Goal: Communication & Community: Answer question/provide support

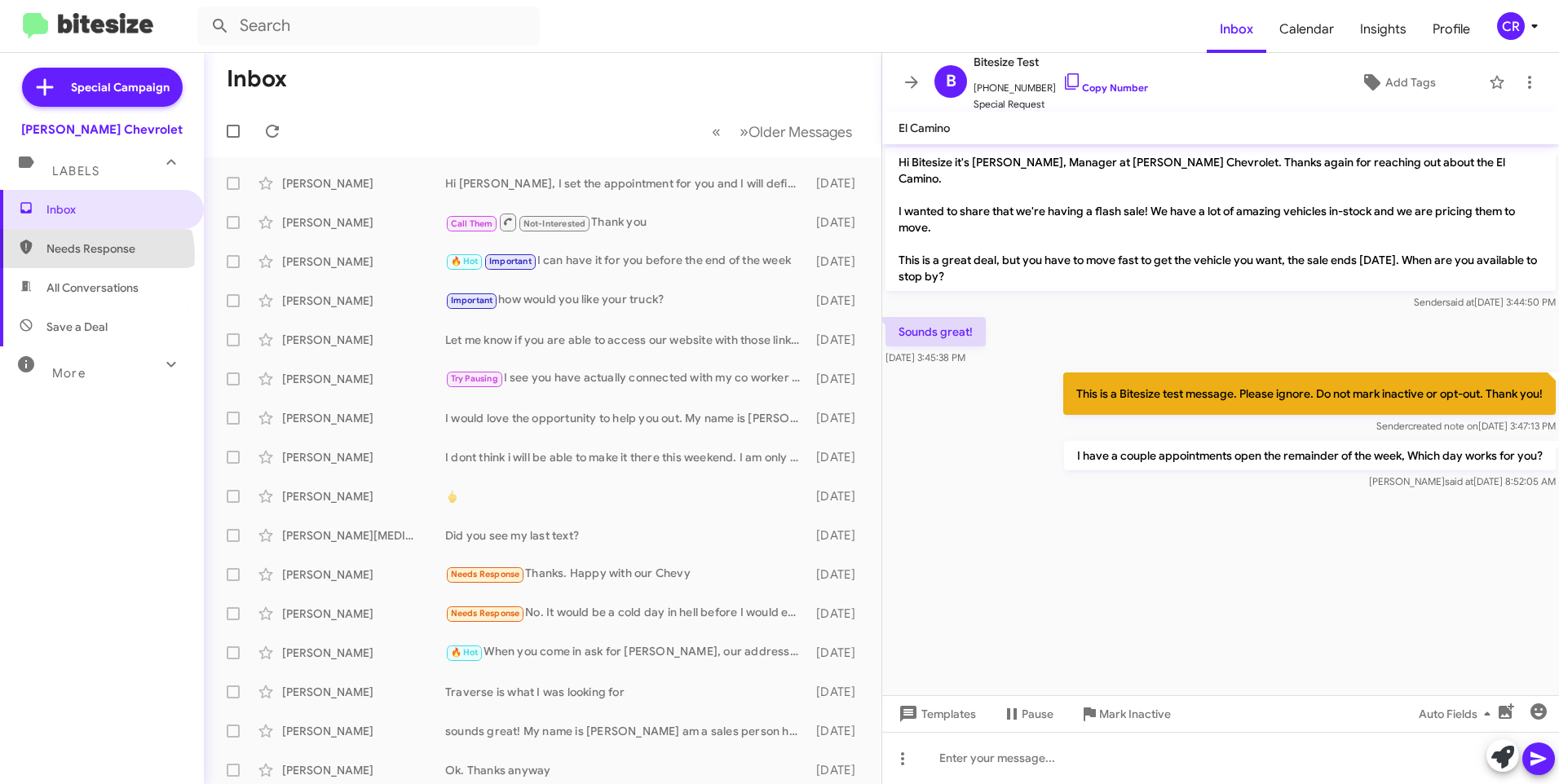
click at [89, 255] on span "Needs Response" at bounding box center [115, 248] width 138 height 16
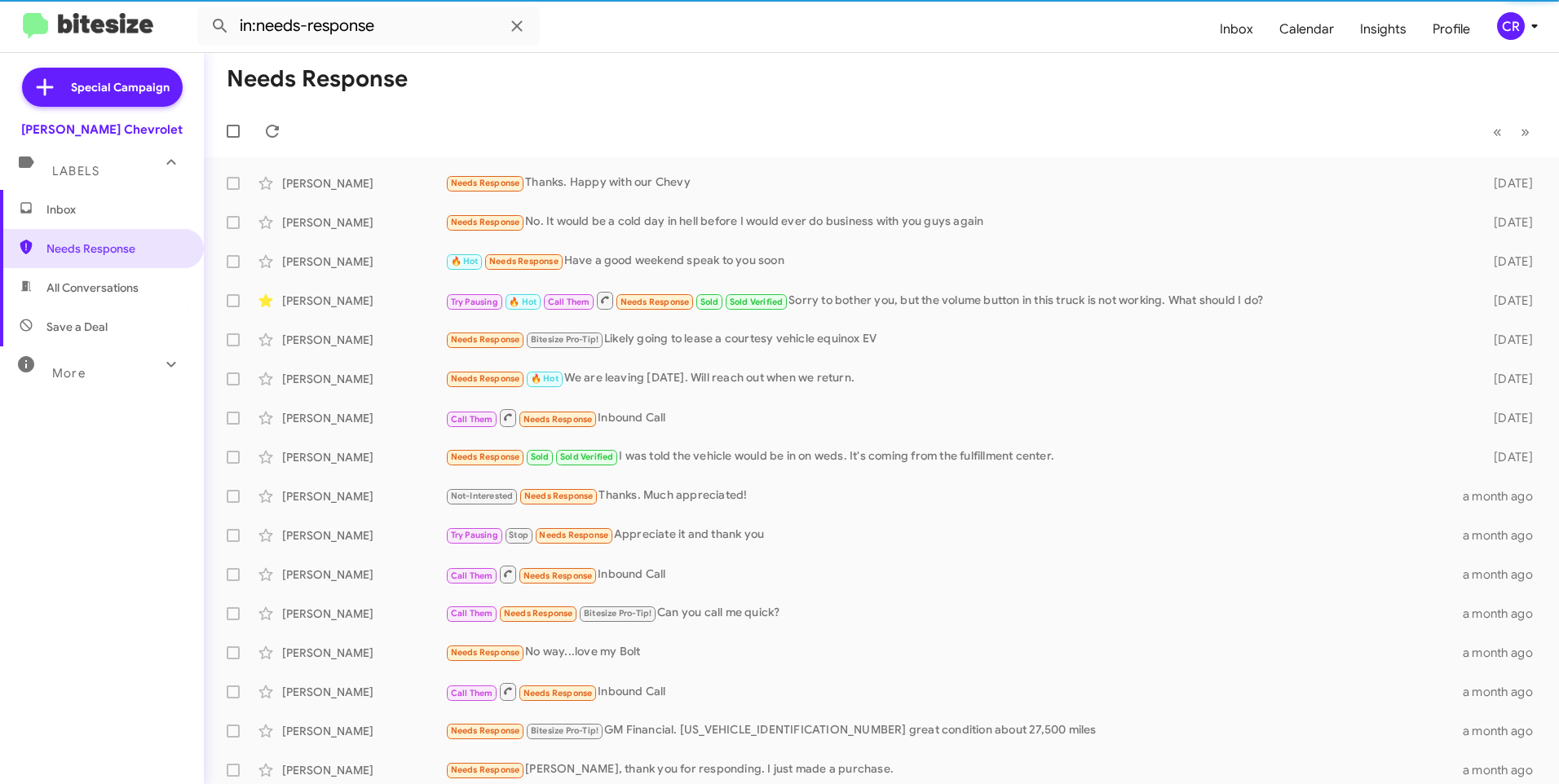
click at [69, 294] on span "All Conversations" at bounding box center [92, 288] width 92 height 16
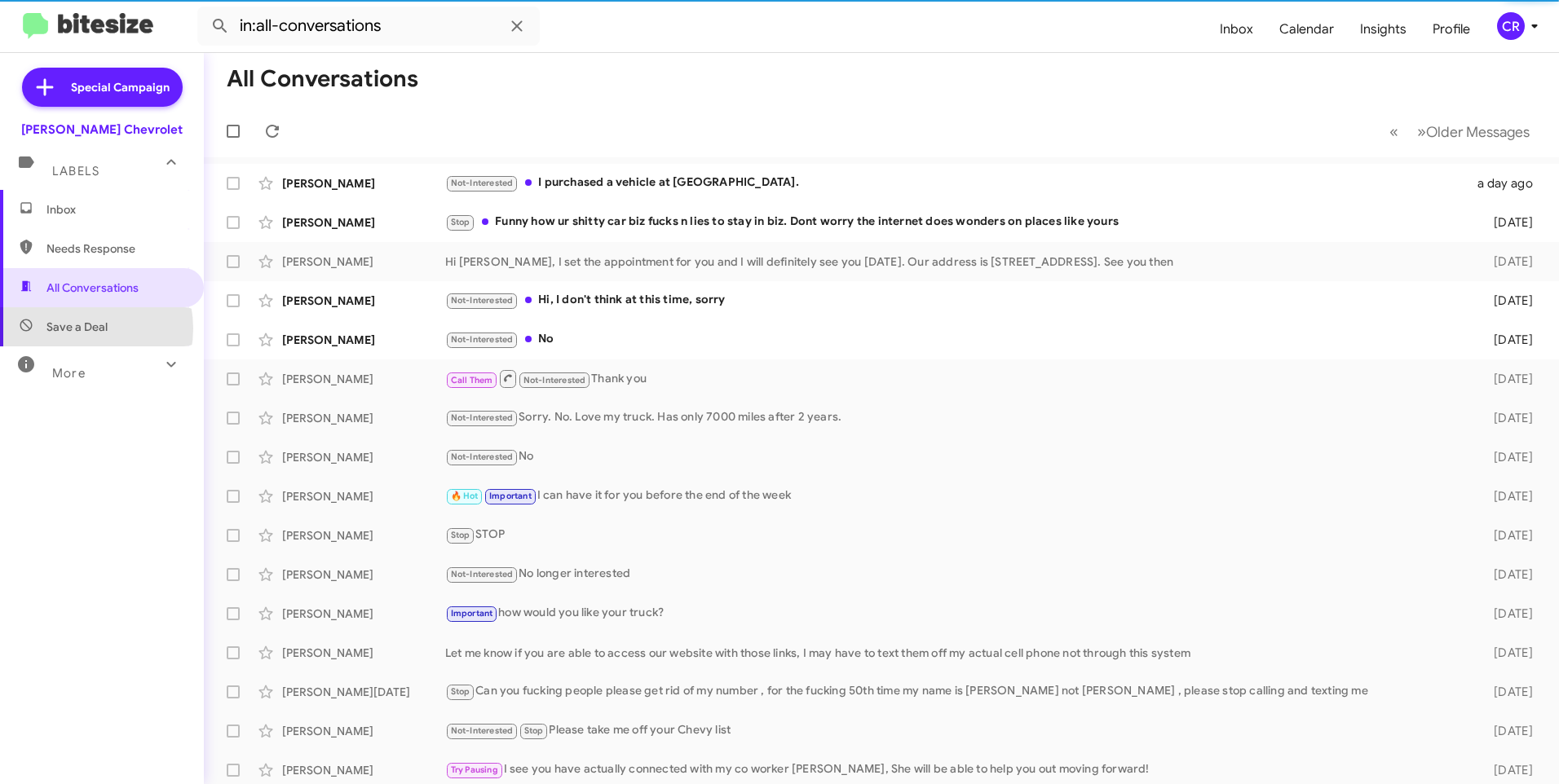
click at [78, 329] on span "Save a Deal" at bounding box center [77, 327] width 61 height 16
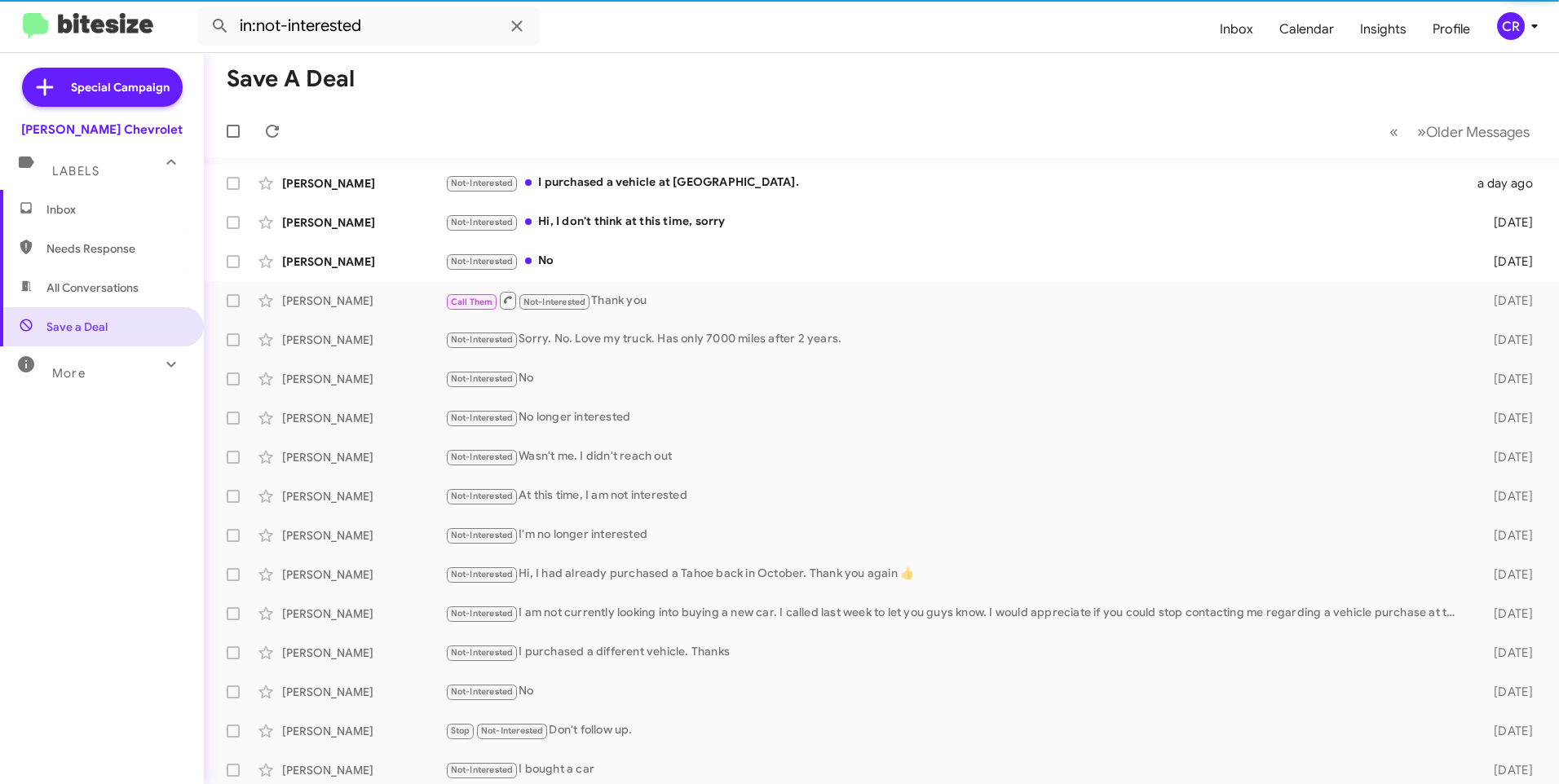
click at [96, 294] on span "All Conversations" at bounding box center [92, 288] width 92 height 16
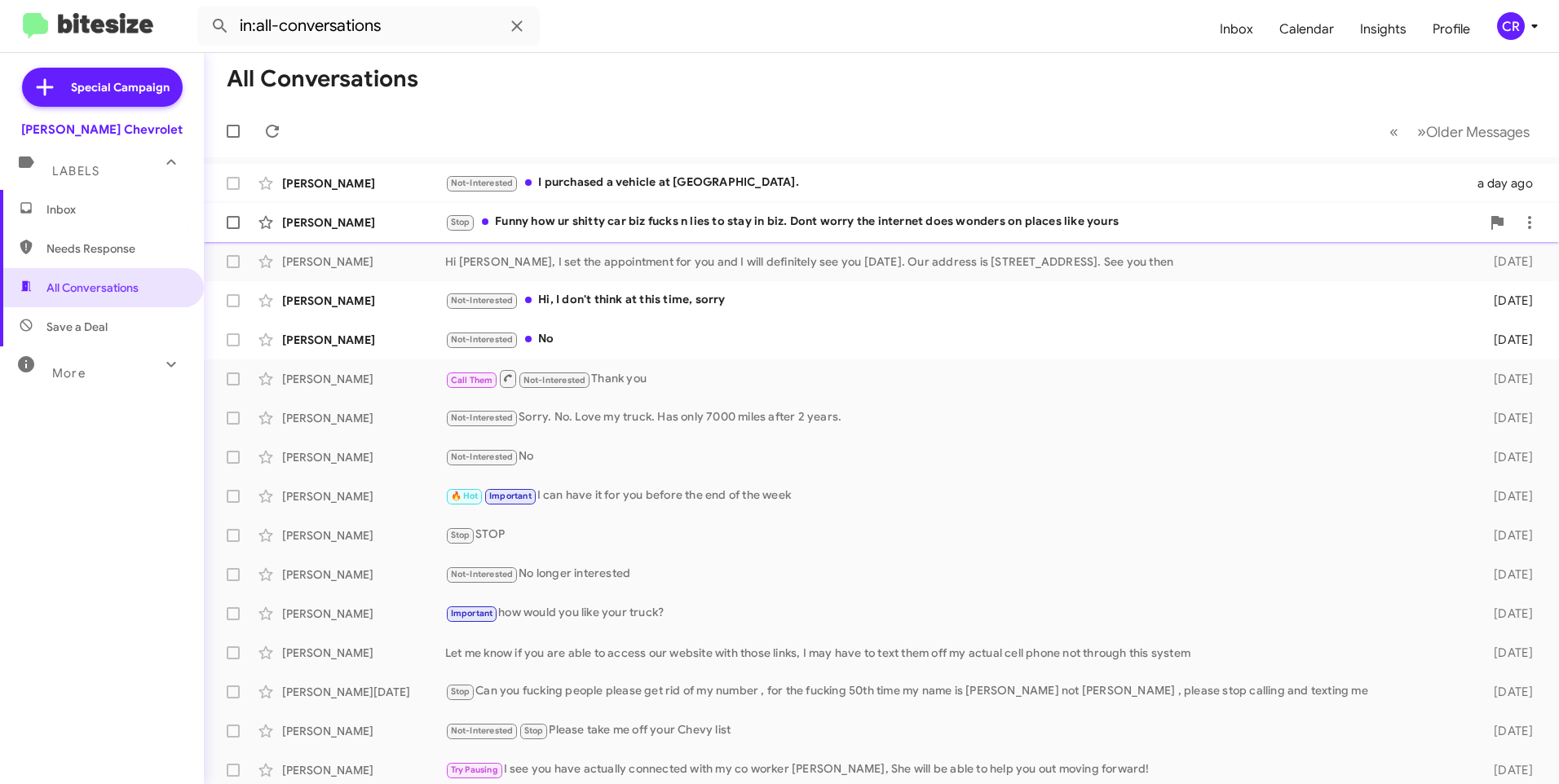
click at [637, 221] on div "Stop Funny how ur shitty car biz fucks n lies to stay in biz. Dont worry the in…" at bounding box center [963, 222] width 1036 height 19
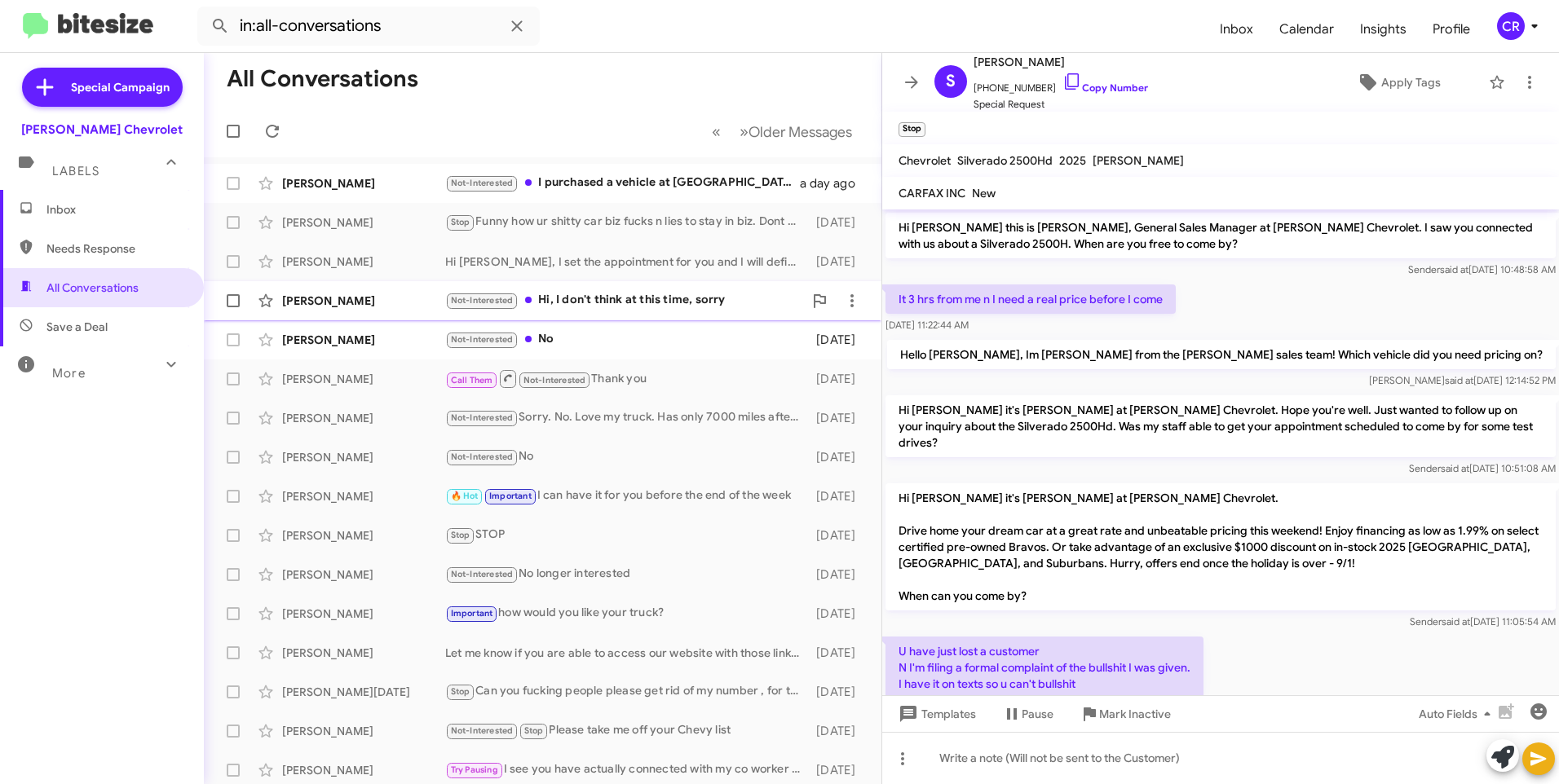
click at [603, 295] on div "Not-Interested Hi, I don't think at this time, sorry" at bounding box center [625, 300] width 358 height 19
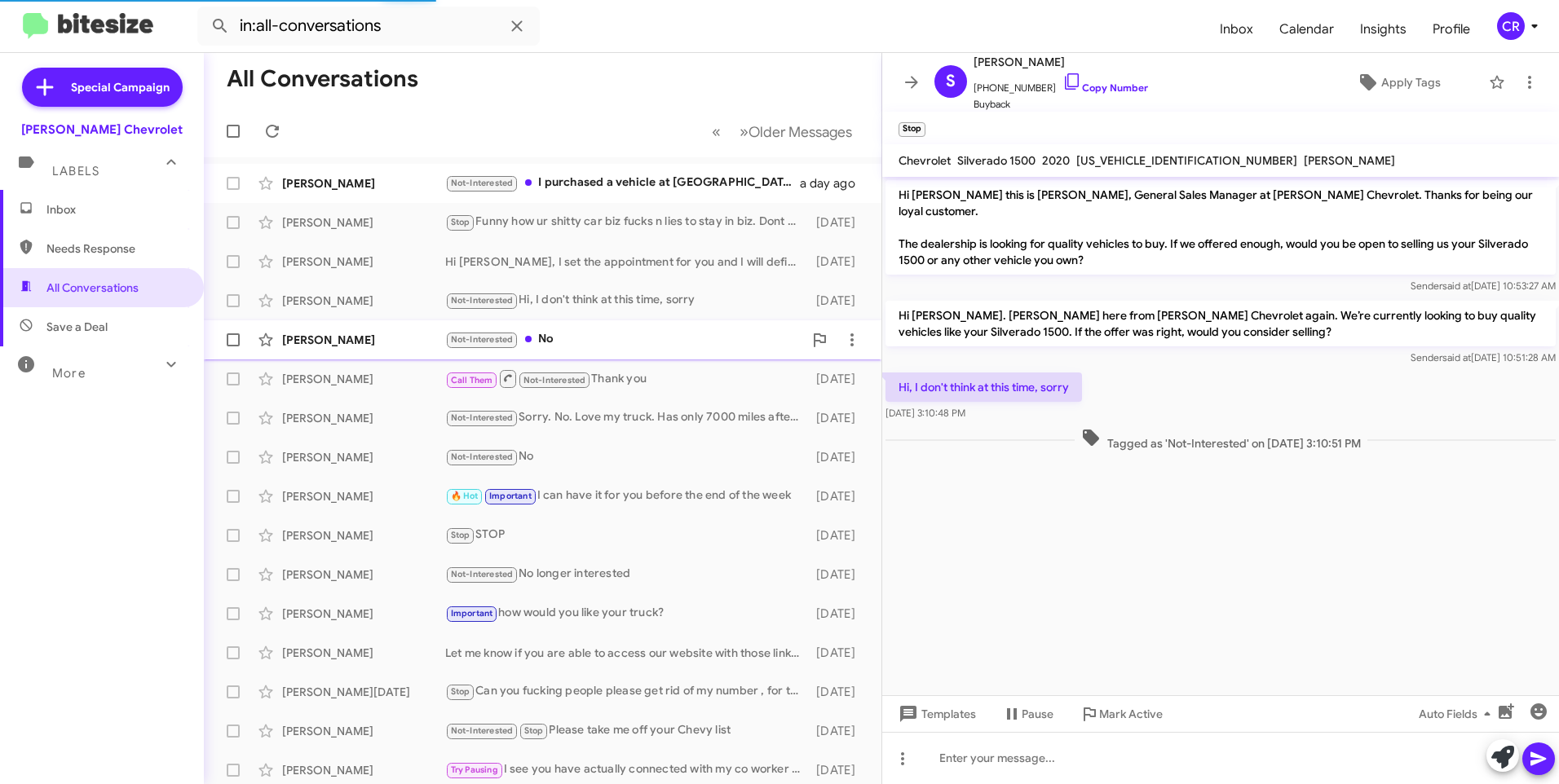
click at [578, 339] on div "Not-Interested No" at bounding box center [625, 339] width 358 height 19
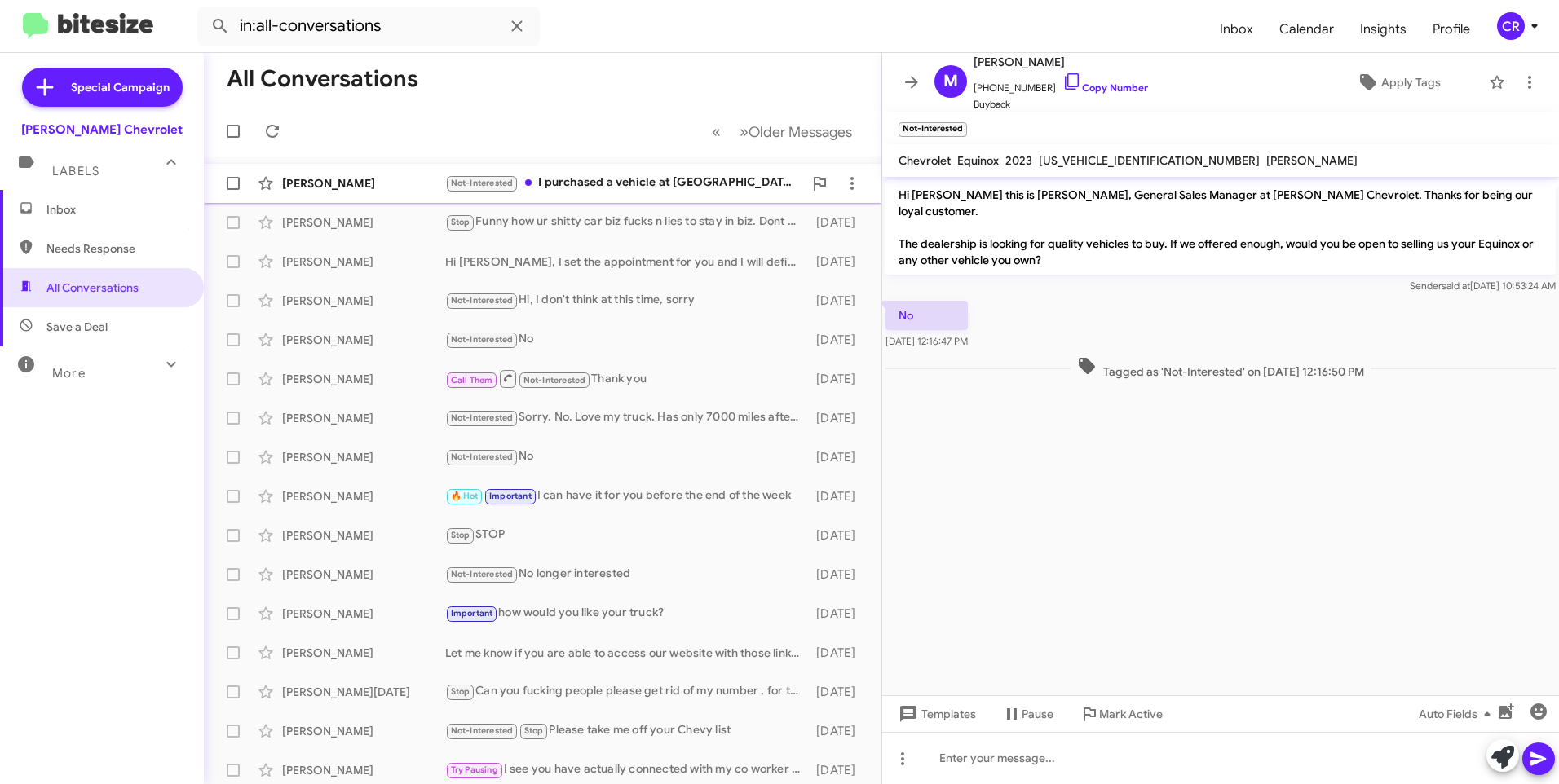
click at [589, 182] on div "Not-Interested I purchased a vehicle at Dodge." at bounding box center [625, 182] width 358 height 19
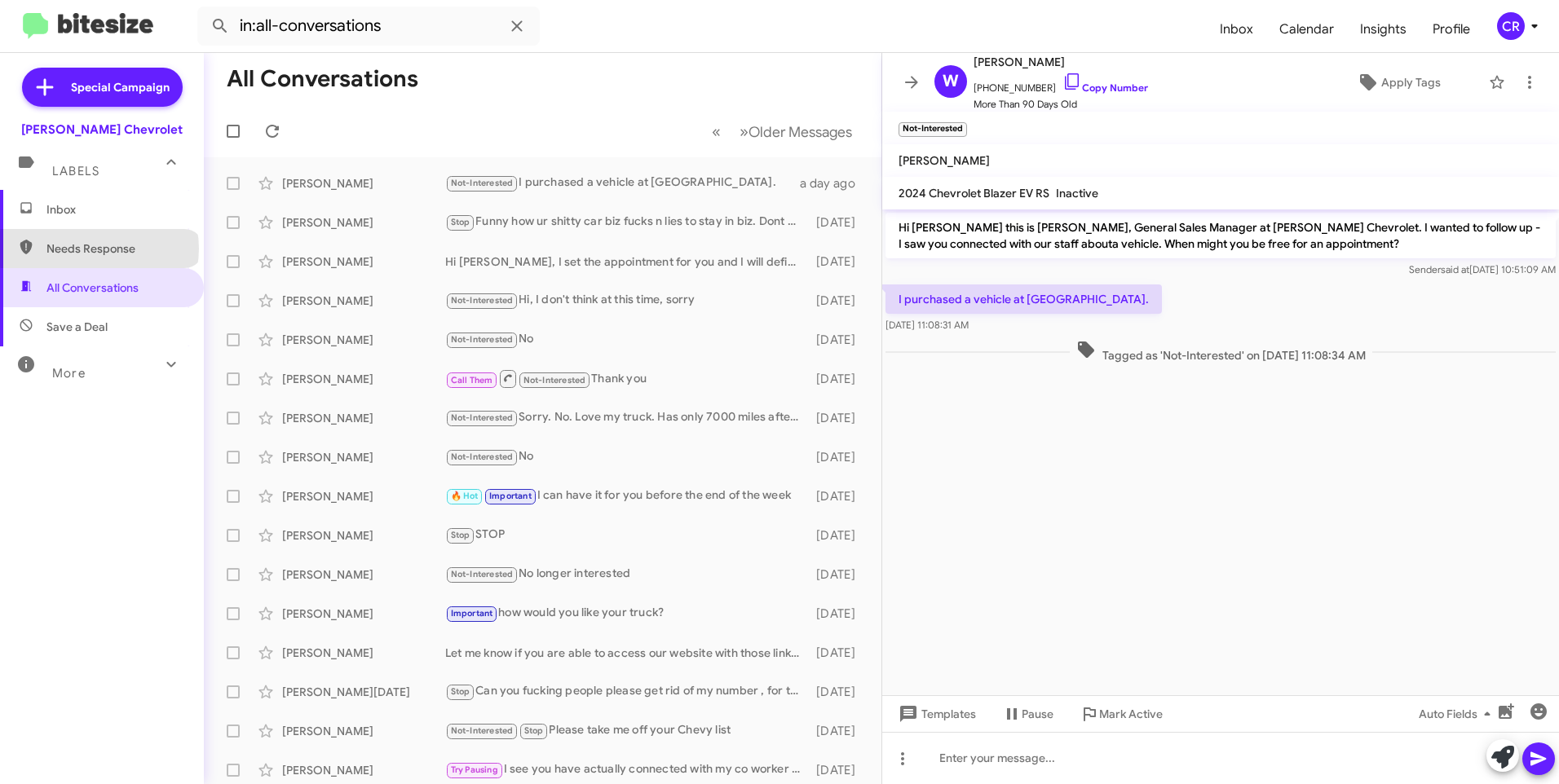
click at [99, 248] on span "Needs Response" at bounding box center [115, 248] width 138 height 16
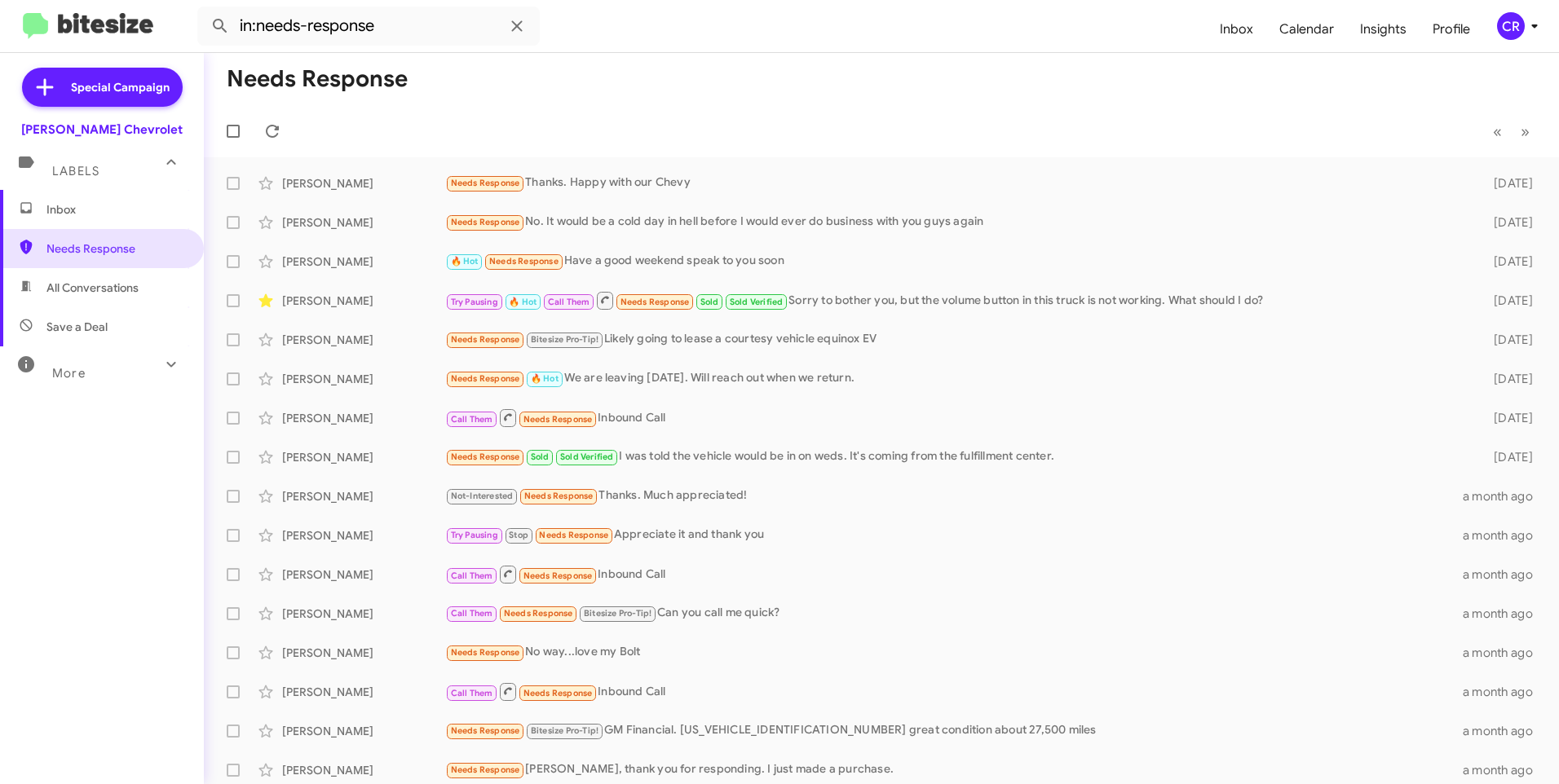
click at [76, 322] on span "Save a Deal" at bounding box center [77, 327] width 61 height 16
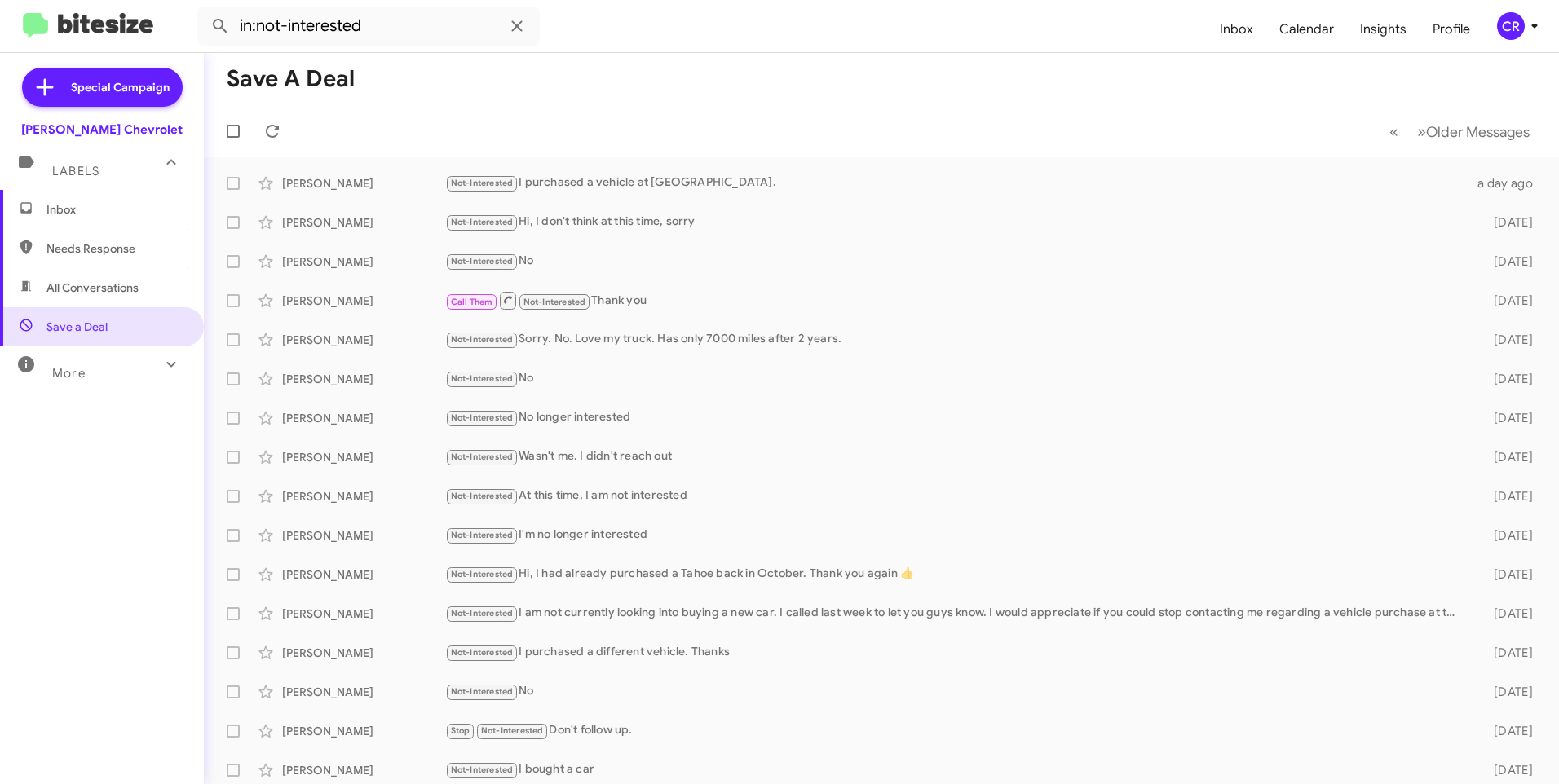
click at [102, 283] on span "All Conversations" at bounding box center [92, 288] width 92 height 16
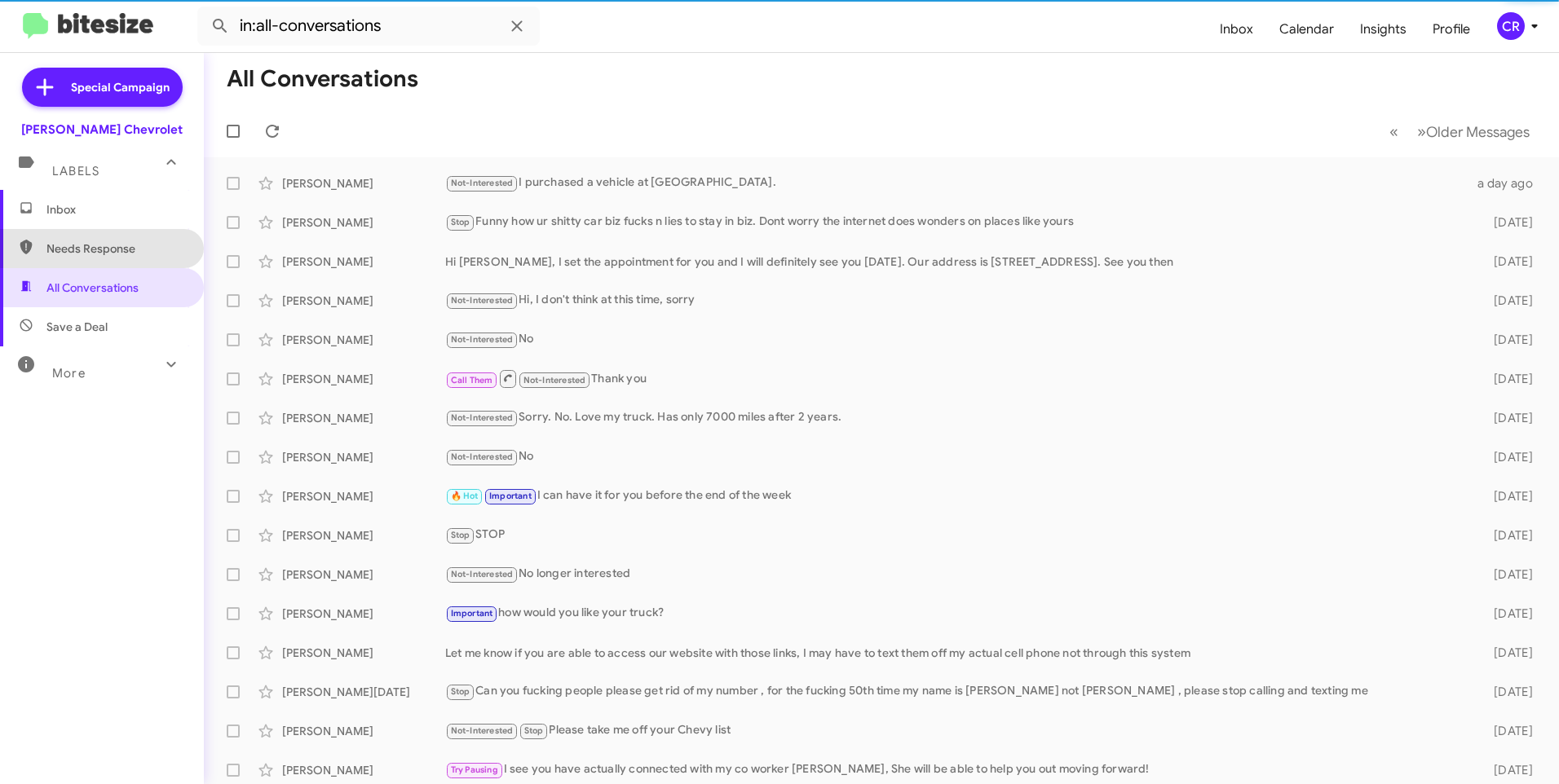
click at [105, 246] on span "Needs Response" at bounding box center [115, 248] width 138 height 16
type input "in:needs-response"
